Goal: Task Accomplishment & Management: Manage account settings

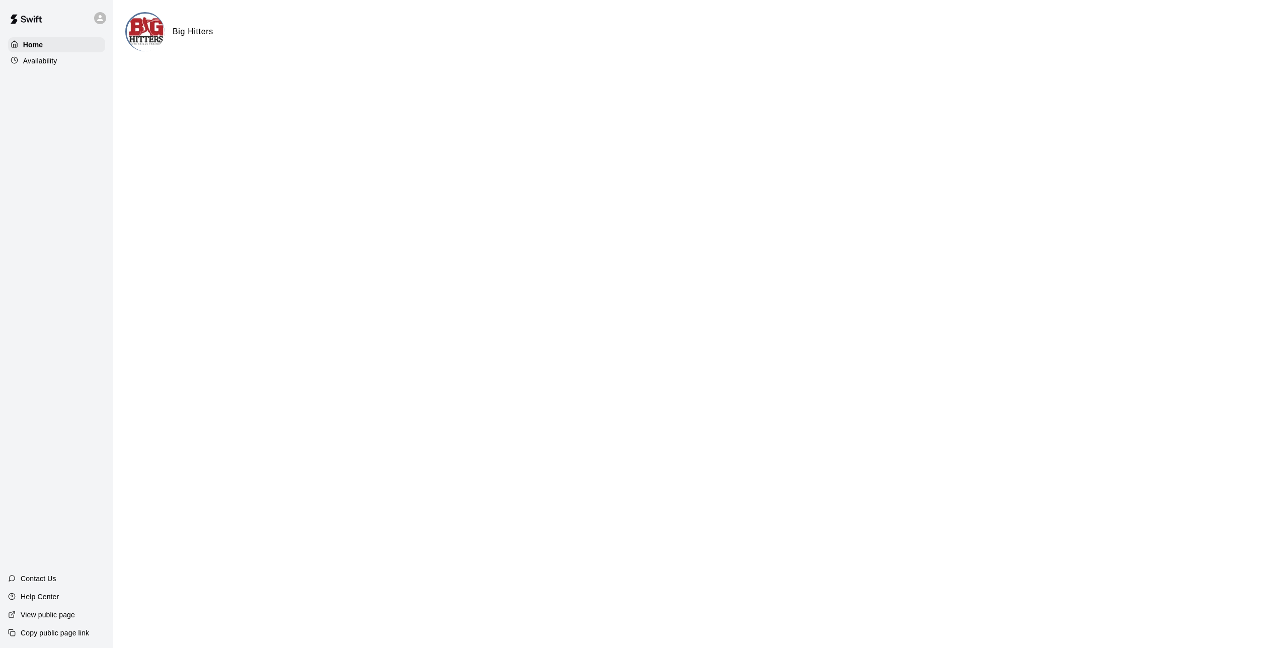
click at [33, 60] on p "Availability" at bounding box center [40, 61] width 34 height 10
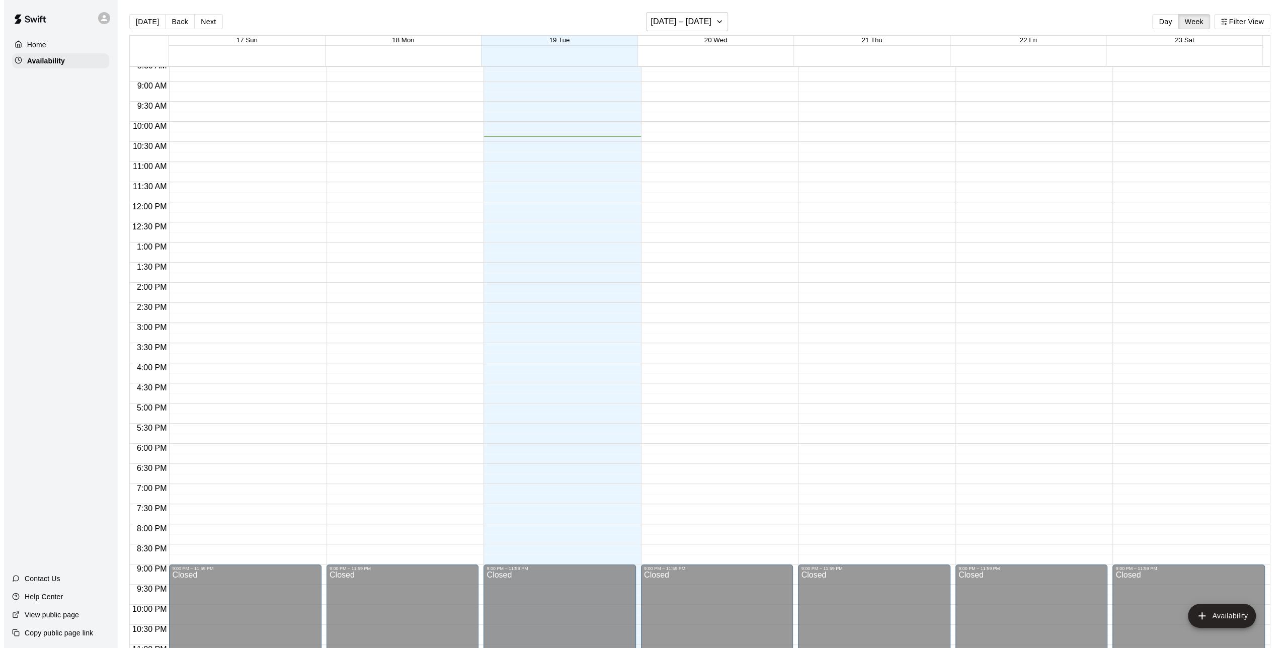
scroll to position [352, 0]
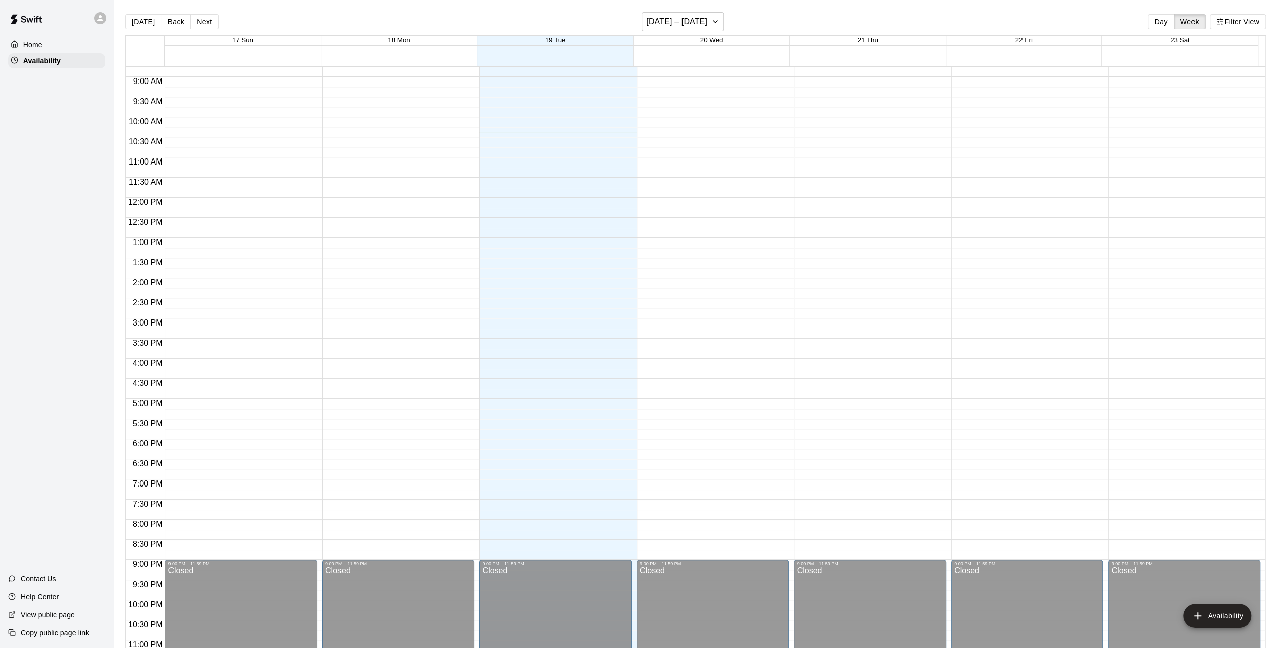
click at [531, 407] on div "12:00 AM – 6:30 AM Closed 9:00 PM – 11:59 PM Closed" at bounding box center [555, 198] width 152 height 966
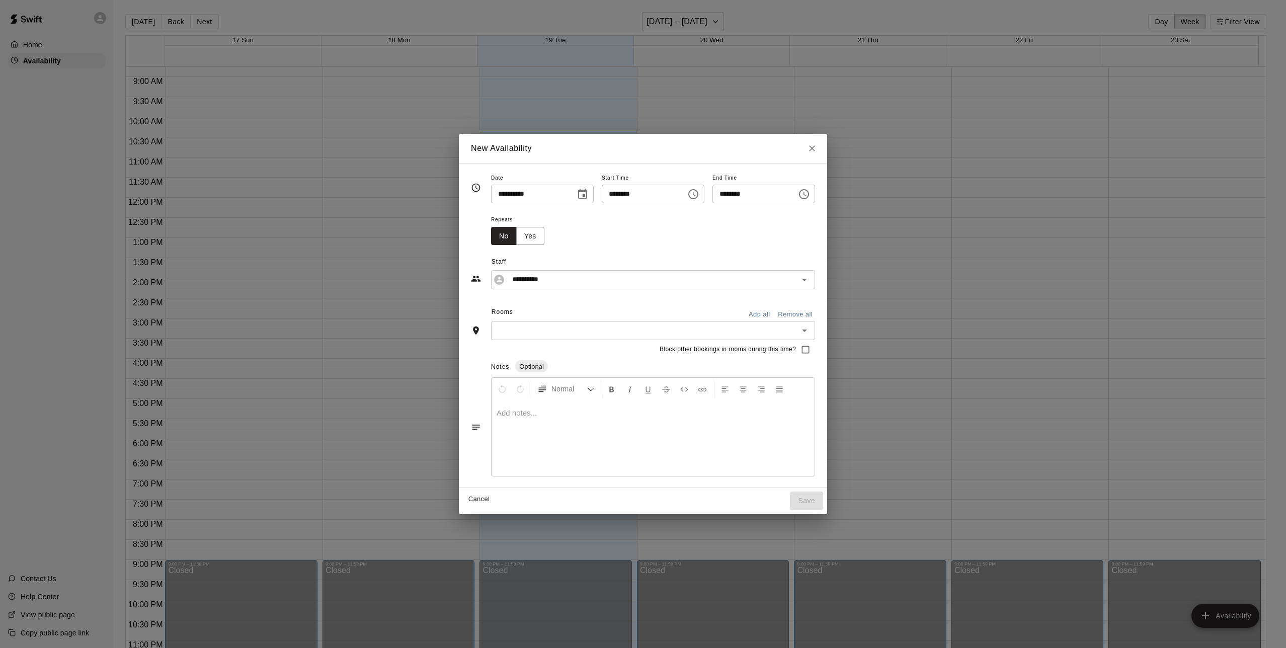
click at [683, 192] on div "******** ​" at bounding box center [653, 194] width 103 height 19
click at [703, 194] on button "Choose time, selected time is 5:00 PM" at bounding box center [693, 194] width 20 height 20
click at [641, 274] on li "15" at bounding box center [641, 274] width 24 height 19
type input "********"
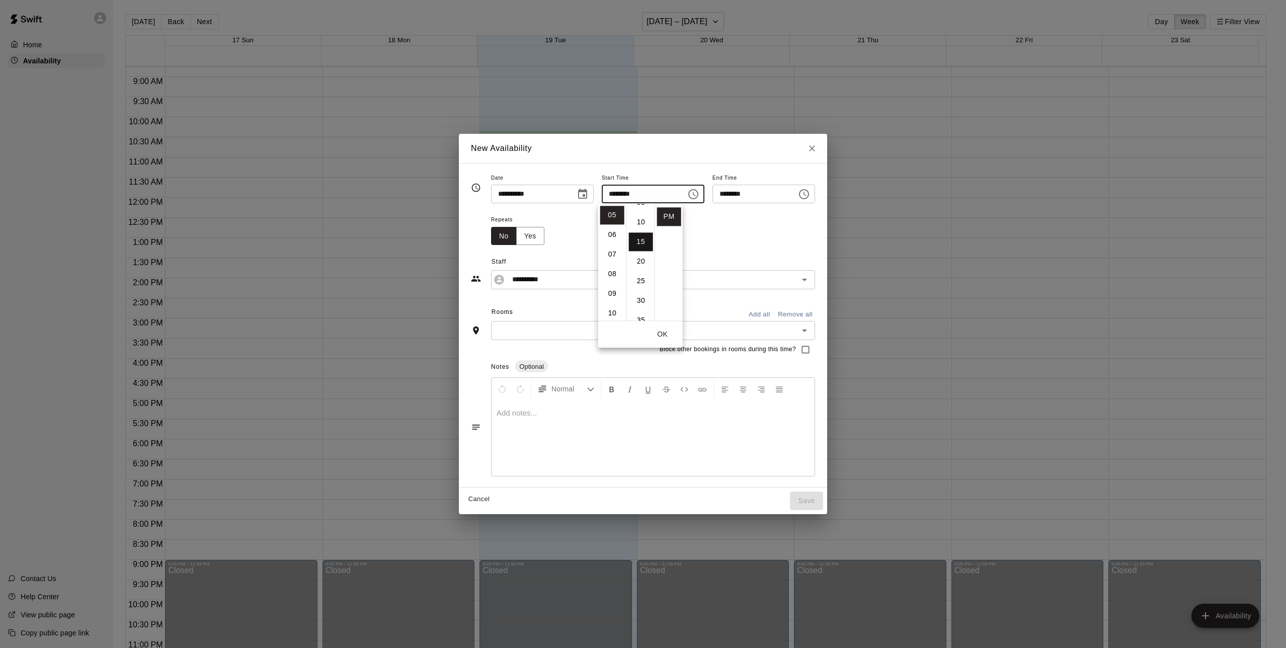
scroll to position [59, 0]
click at [810, 200] on icon "Choose time, selected time is 5:30 PM" at bounding box center [804, 194] width 12 height 12
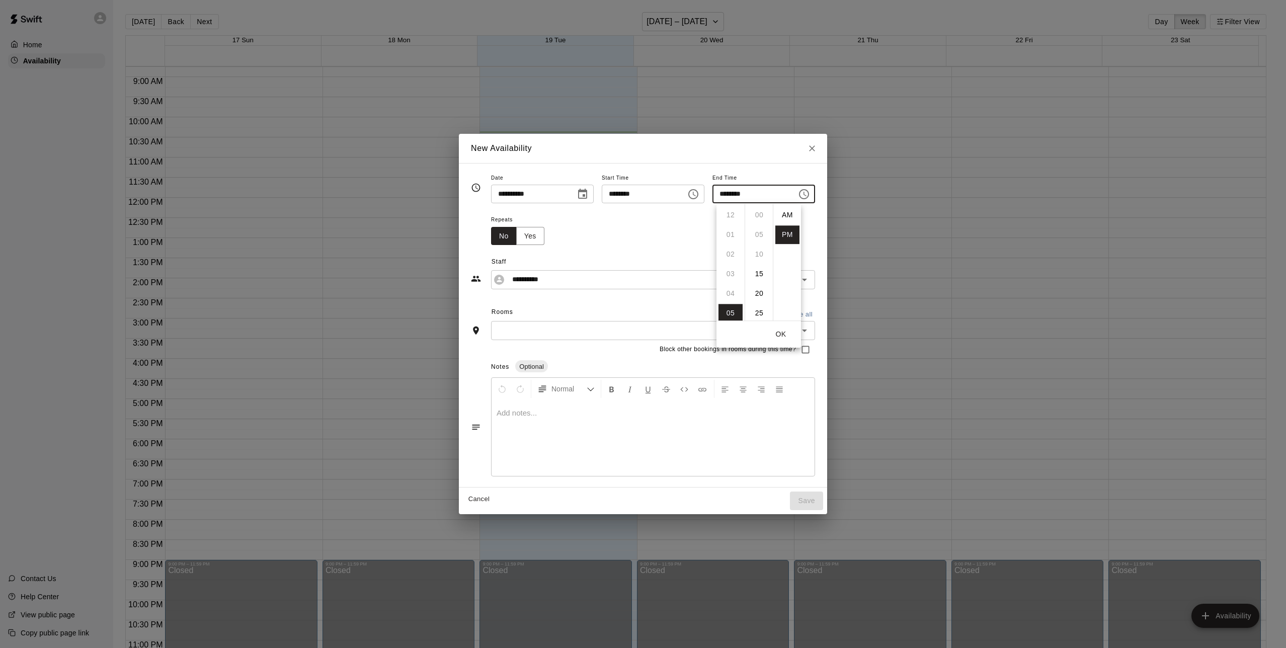
scroll to position [18, 0]
click at [726, 233] on li "06" at bounding box center [730, 234] width 24 height 19
click at [757, 233] on li "15" at bounding box center [759, 231] width 24 height 19
type input "********"
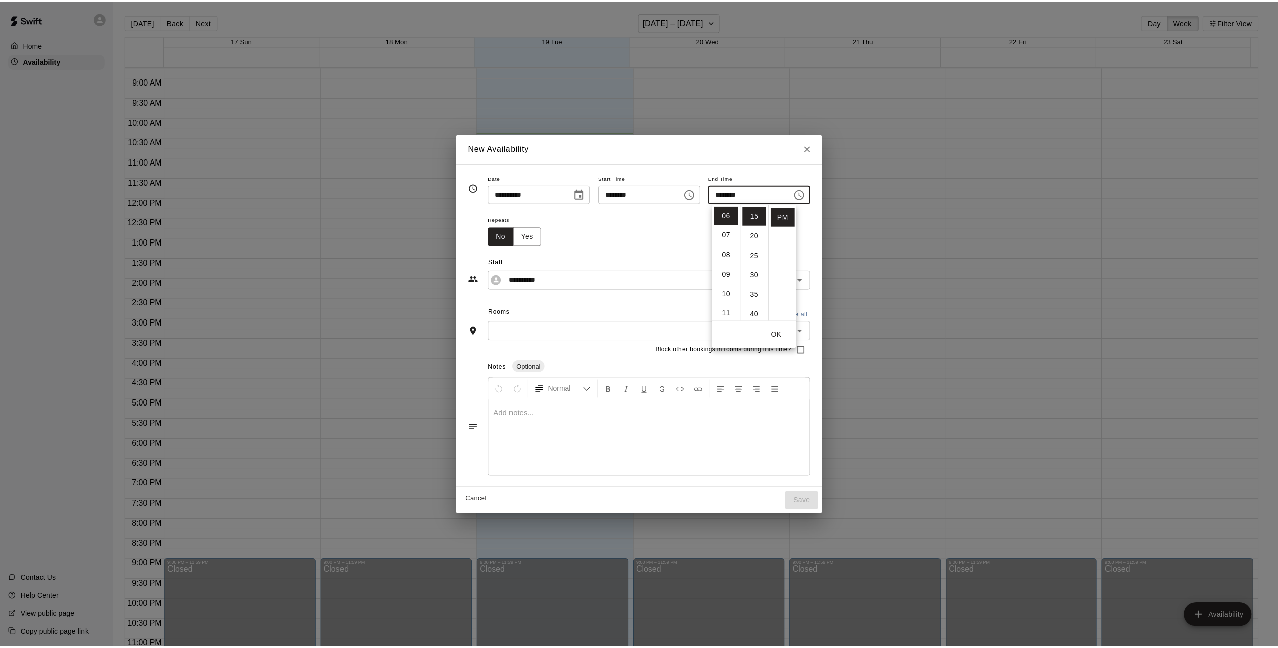
scroll to position [59, 0]
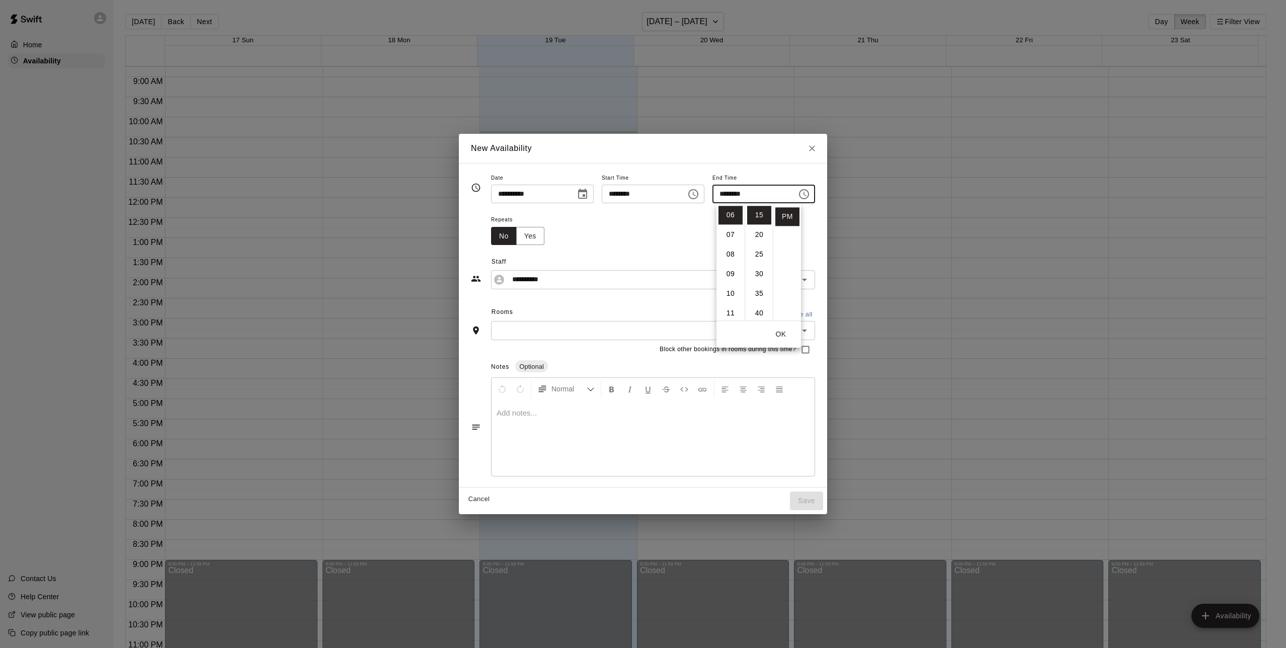
click at [810, 328] on icon "Open" at bounding box center [804, 330] width 12 height 12
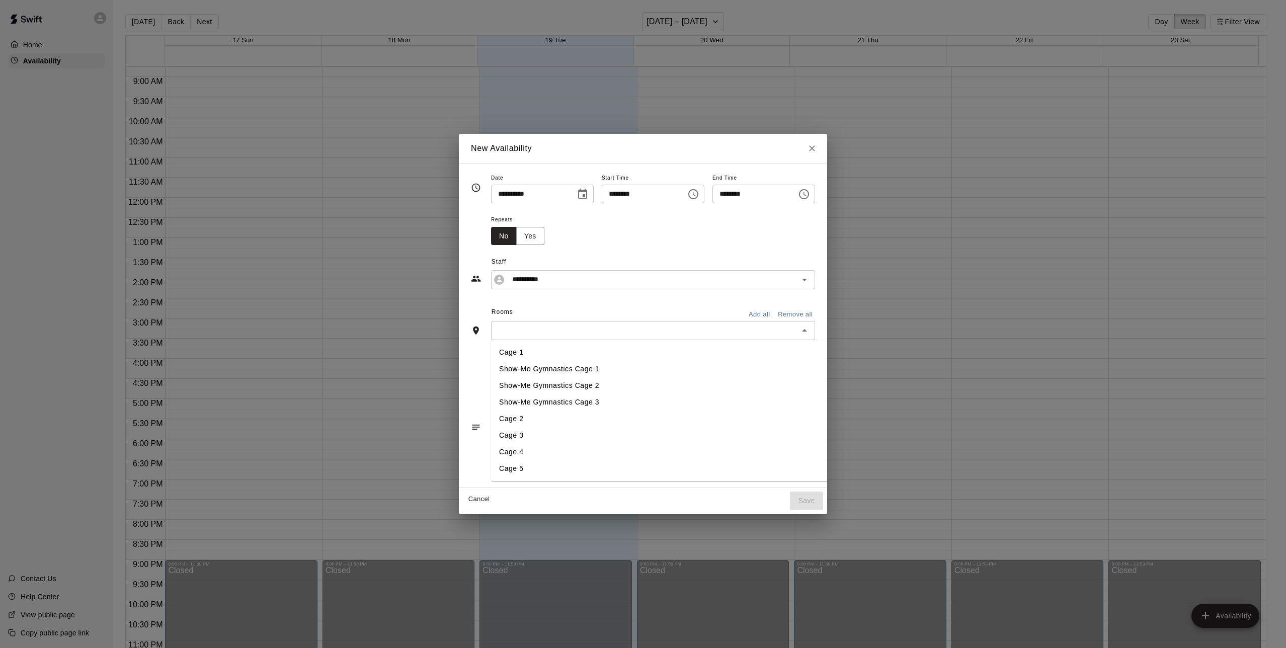
click at [541, 470] on li "Cage 5" at bounding box center [664, 468] width 347 height 17
click at [819, 503] on button "Save" at bounding box center [806, 502] width 33 height 19
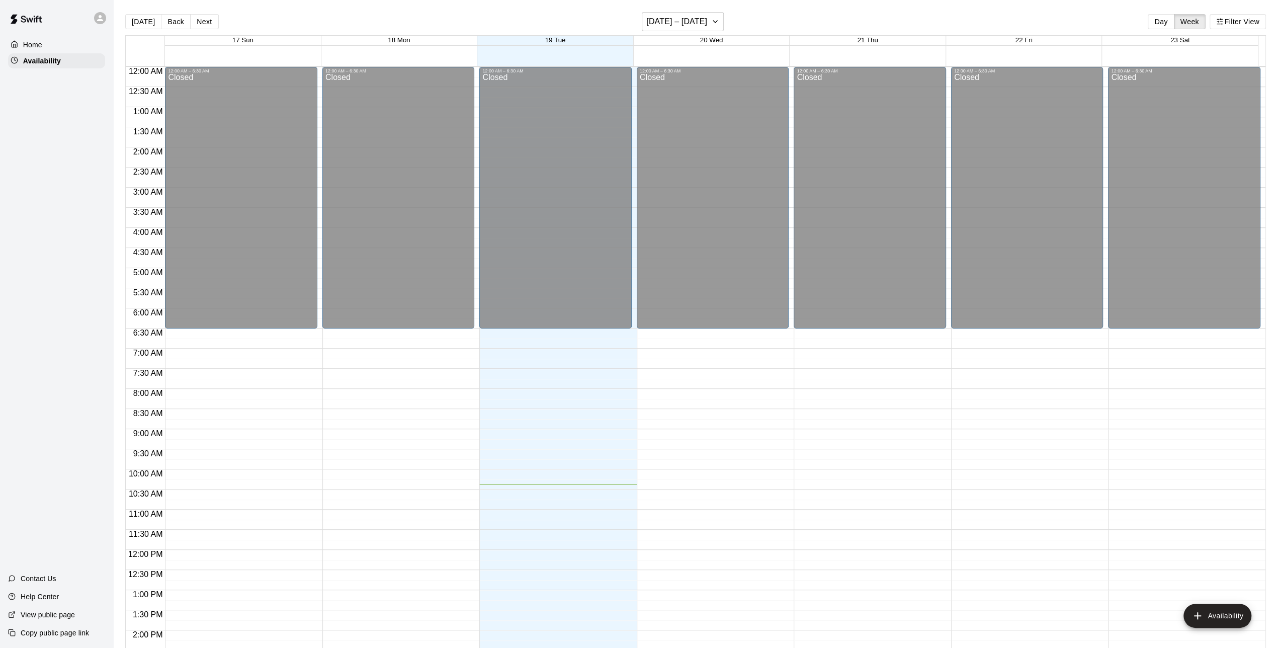
scroll to position [373, 0]
